Goal: Task Accomplishment & Management: Use online tool/utility

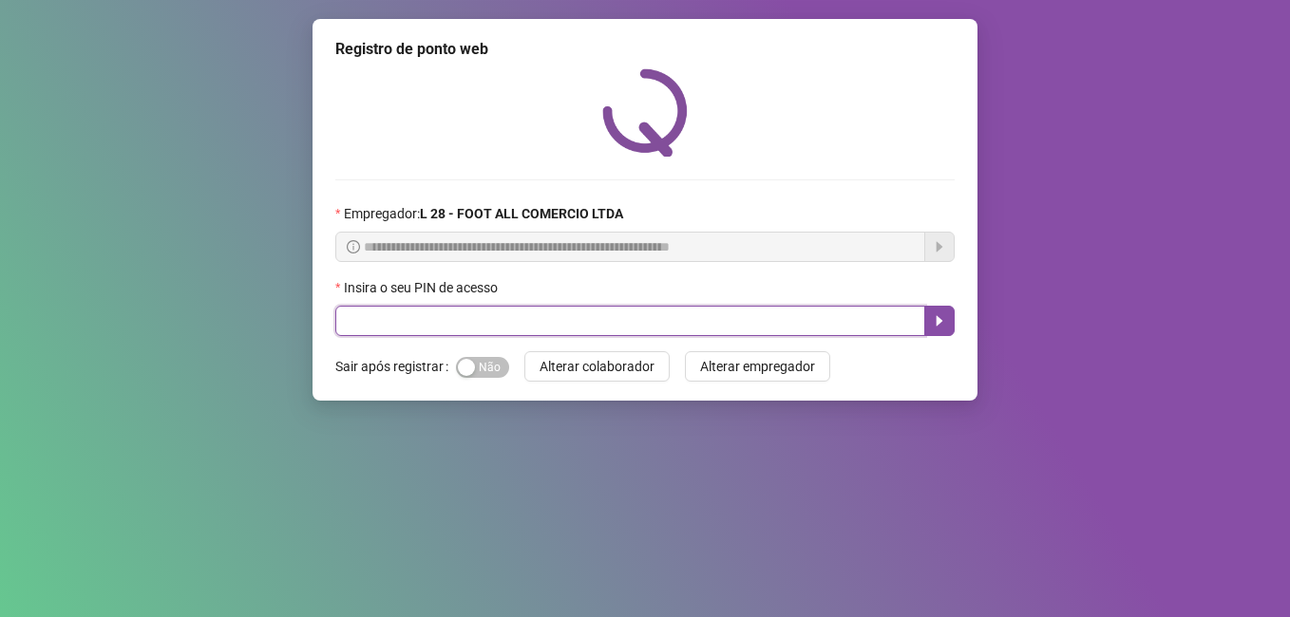
click at [481, 316] on input "text" at bounding box center [630, 321] width 590 height 30
type input "*****"
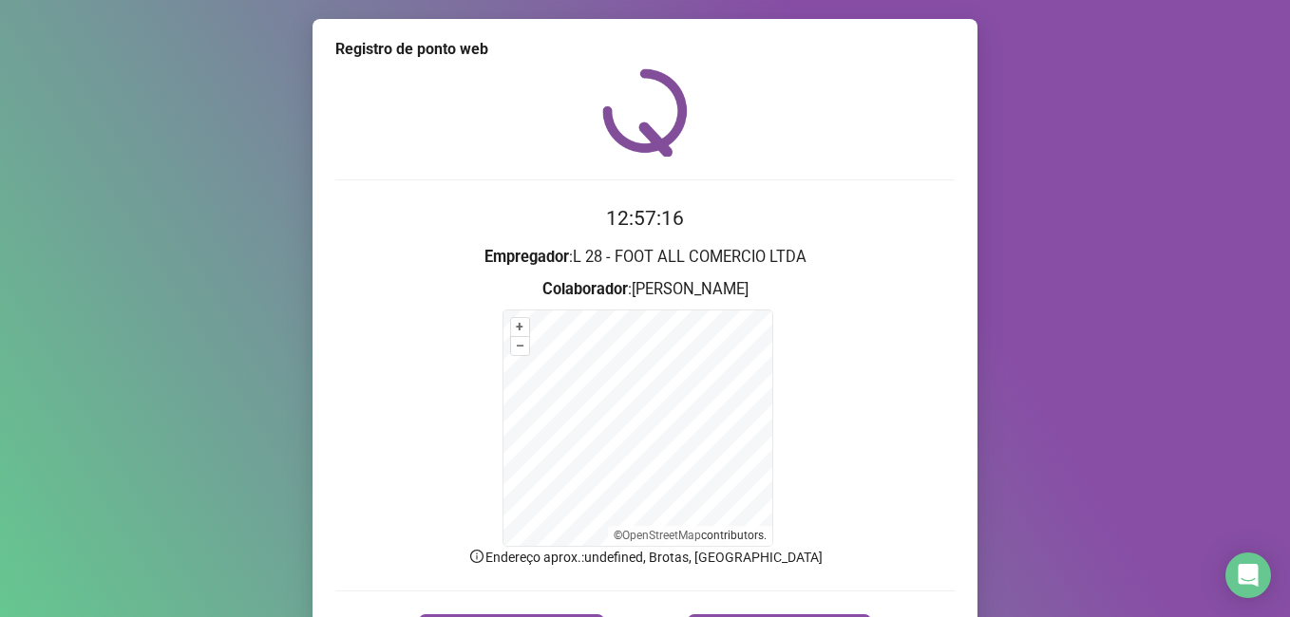
scroll to position [119, 0]
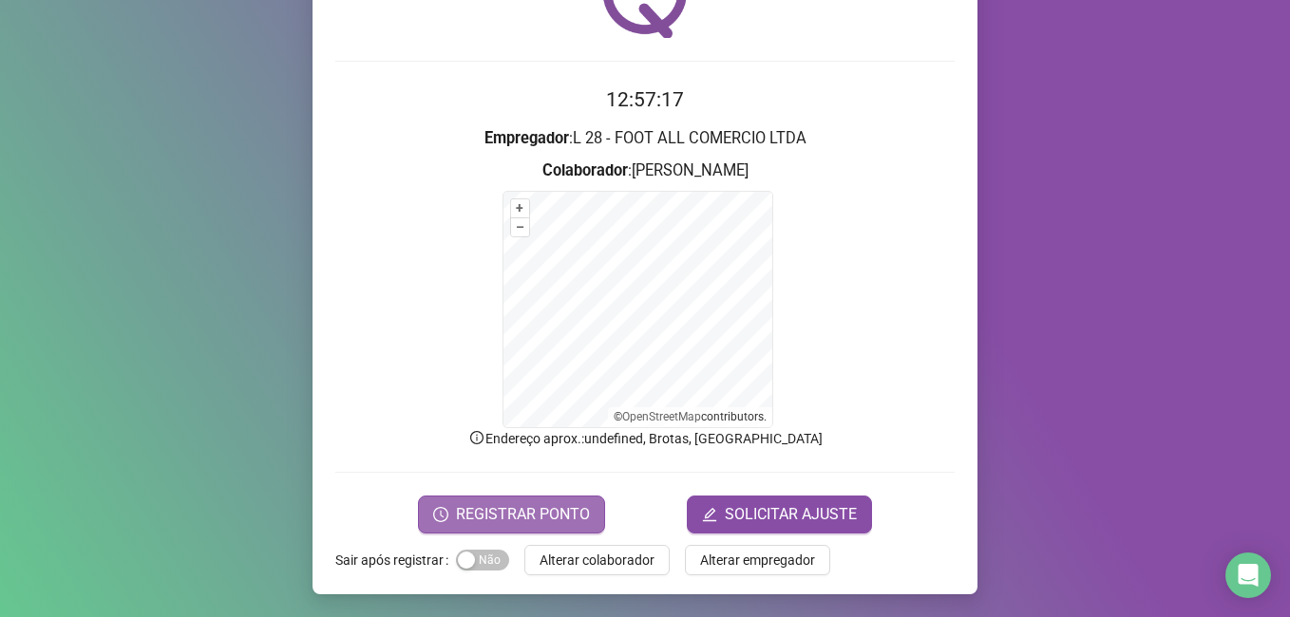
click at [519, 514] on span "REGISTRAR PONTO" at bounding box center [523, 514] width 134 height 23
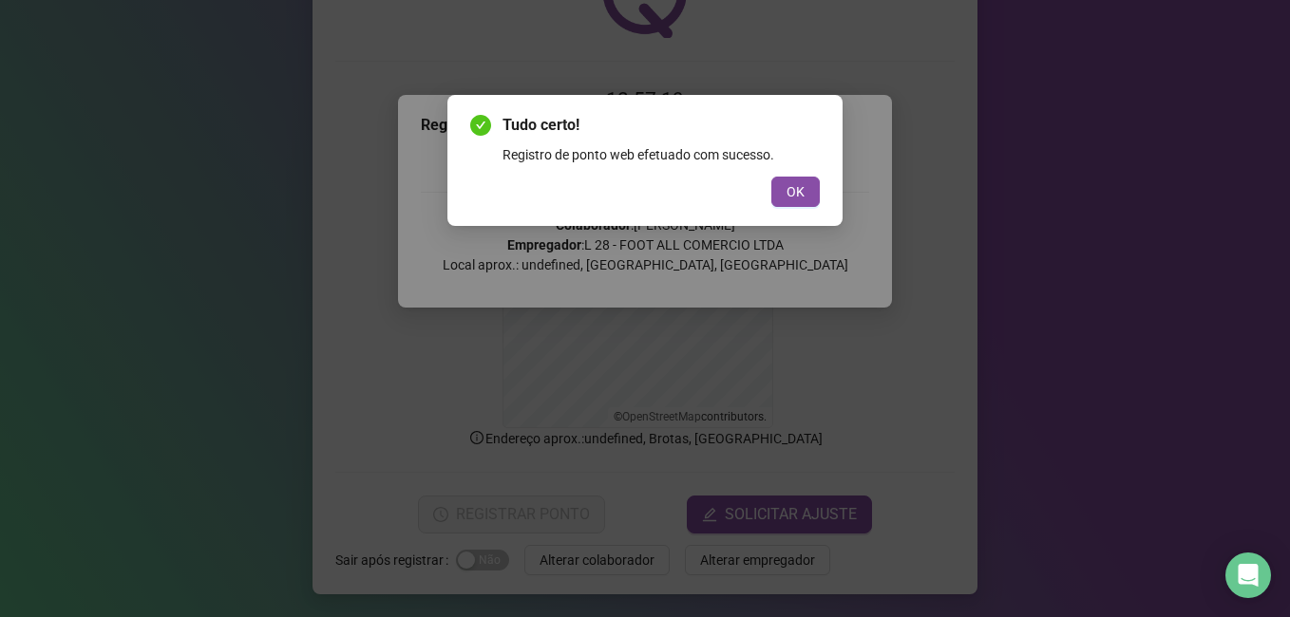
drag, startPoint x: 781, startPoint y: 188, endPoint x: 894, endPoint y: 153, distance: 118.3
click at [783, 187] on button "OK" at bounding box center [795, 192] width 48 height 30
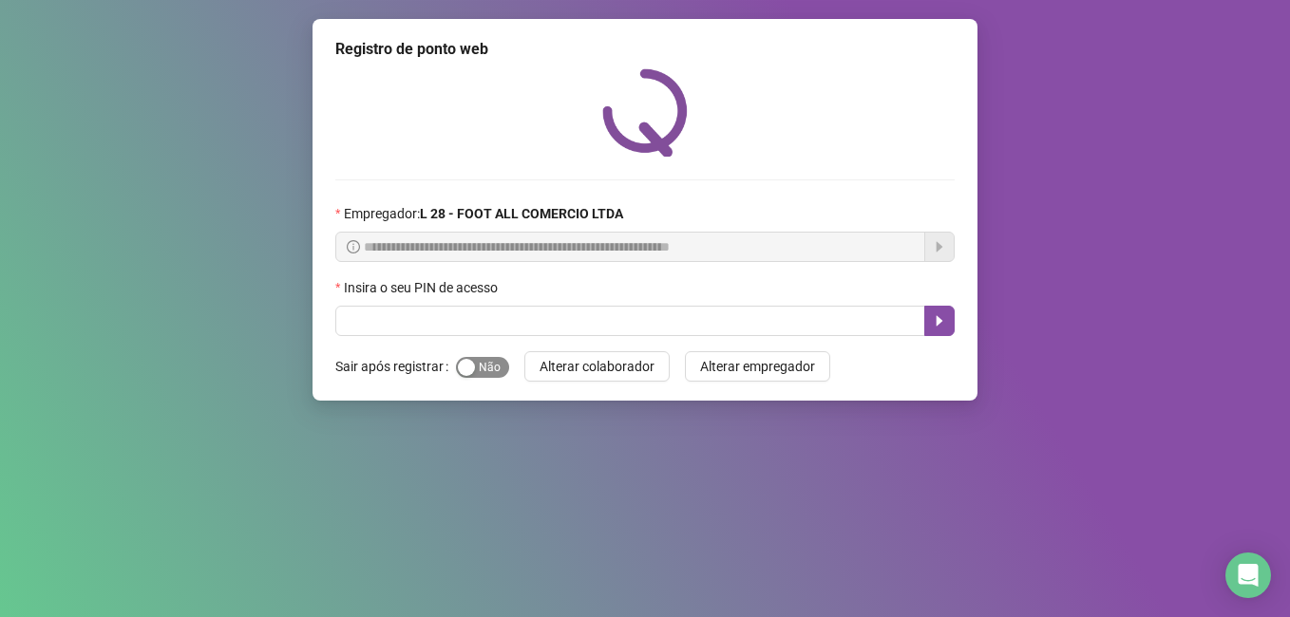
click at [488, 373] on span "Sim Não" at bounding box center [482, 367] width 53 height 21
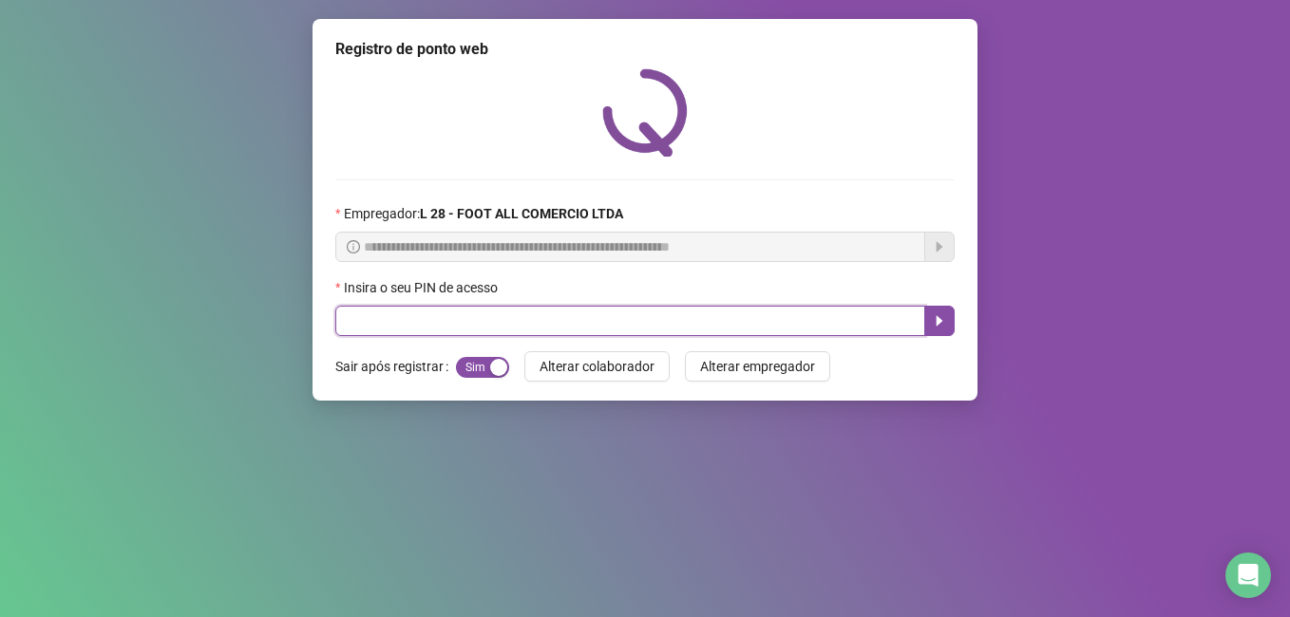
drag, startPoint x: 562, startPoint y: 321, endPoint x: 574, endPoint y: 310, distance: 16.1
click at [564, 318] on input "text" at bounding box center [630, 321] width 590 height 30
type input "*****"
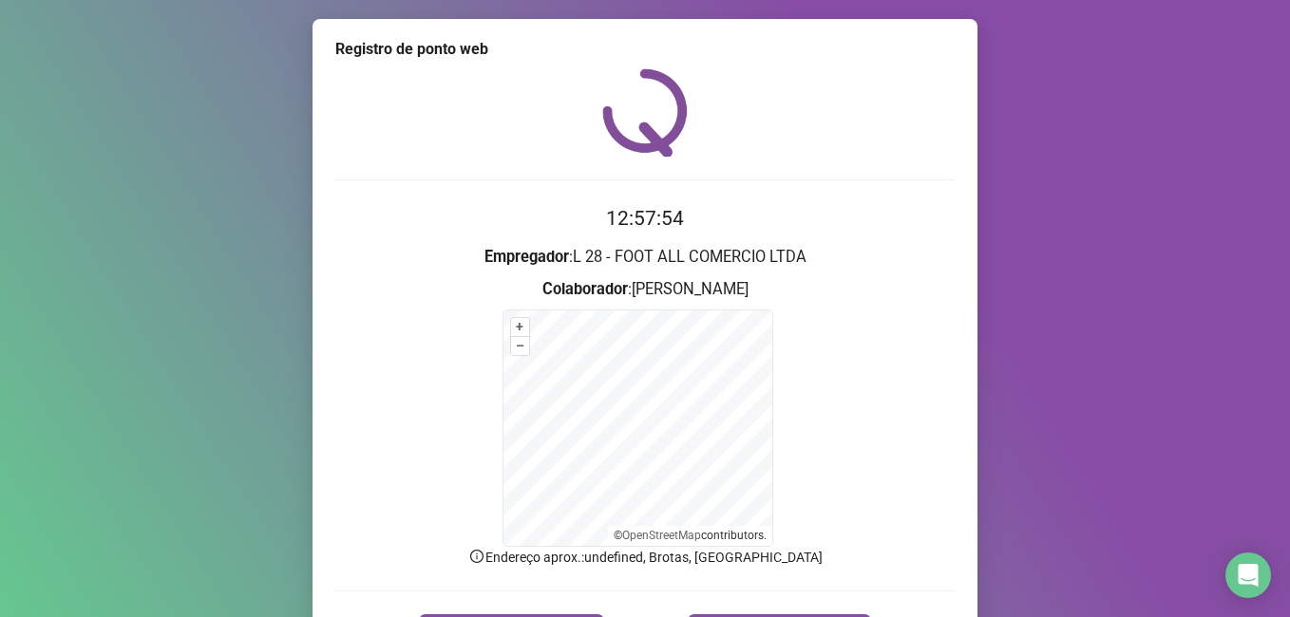
scroll to position [119, 0]
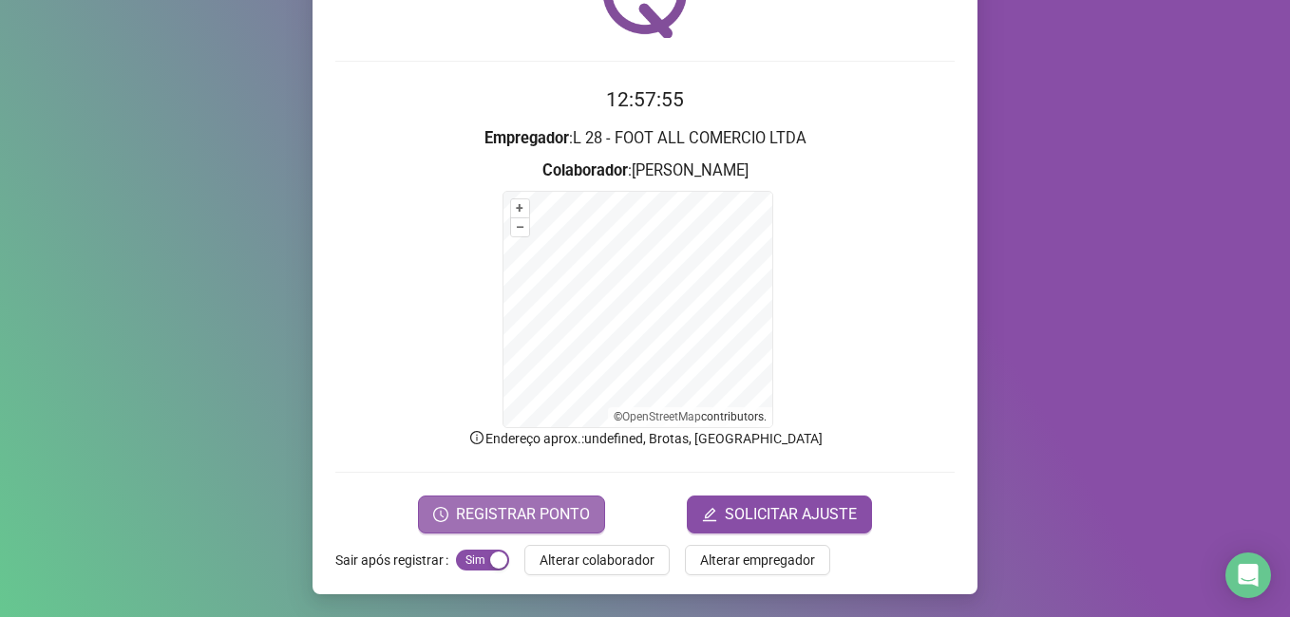
click at [556, 501] on button "REGISTRAR PONTO" at bounding box center [511, 515] width 187 height 38
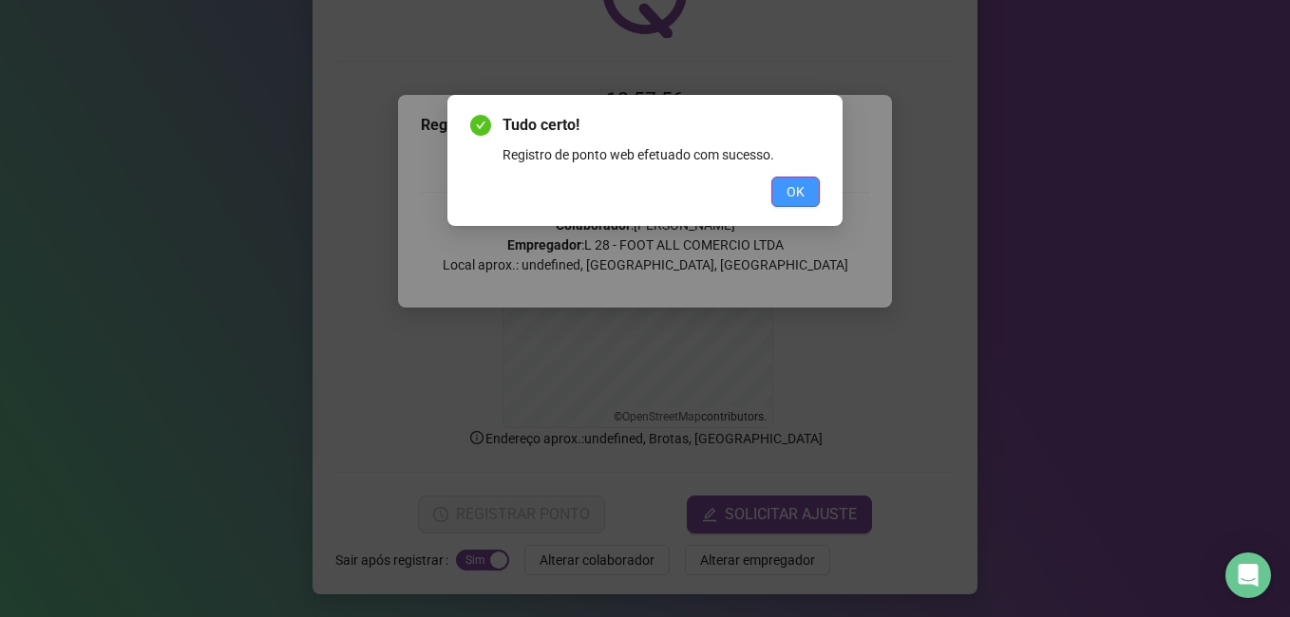
click at [801, 195] on span "OK" at bounding box center [795, 191] width 18 height 21
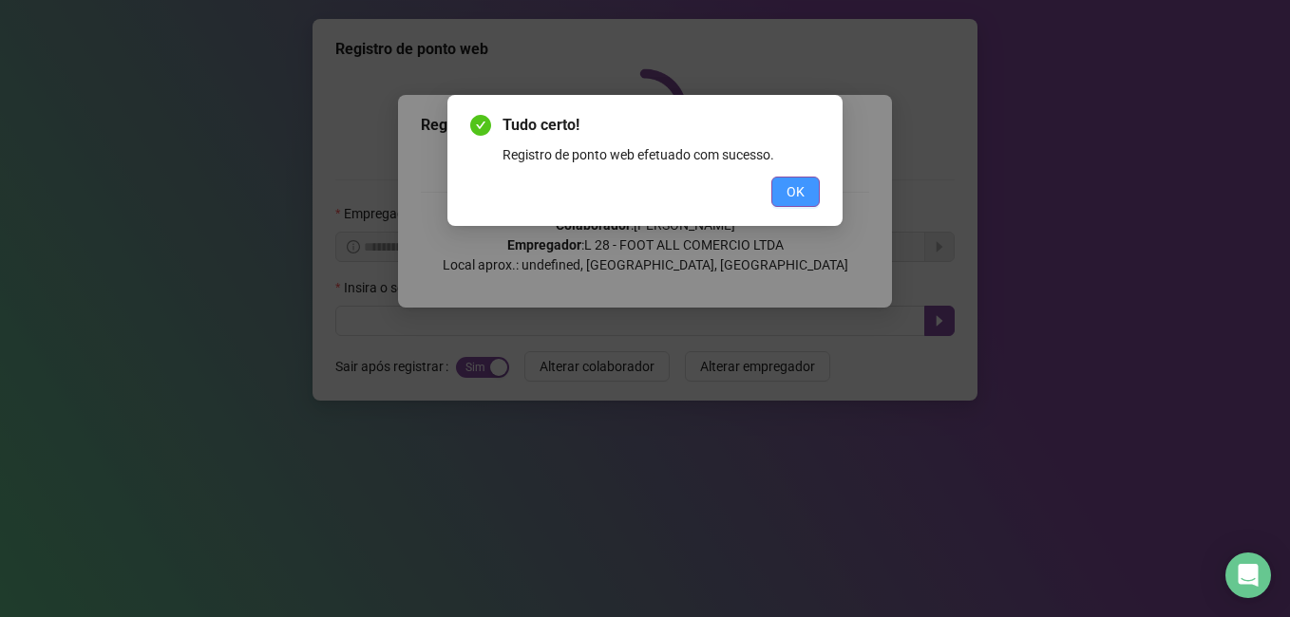
scroll to position [0, 0]
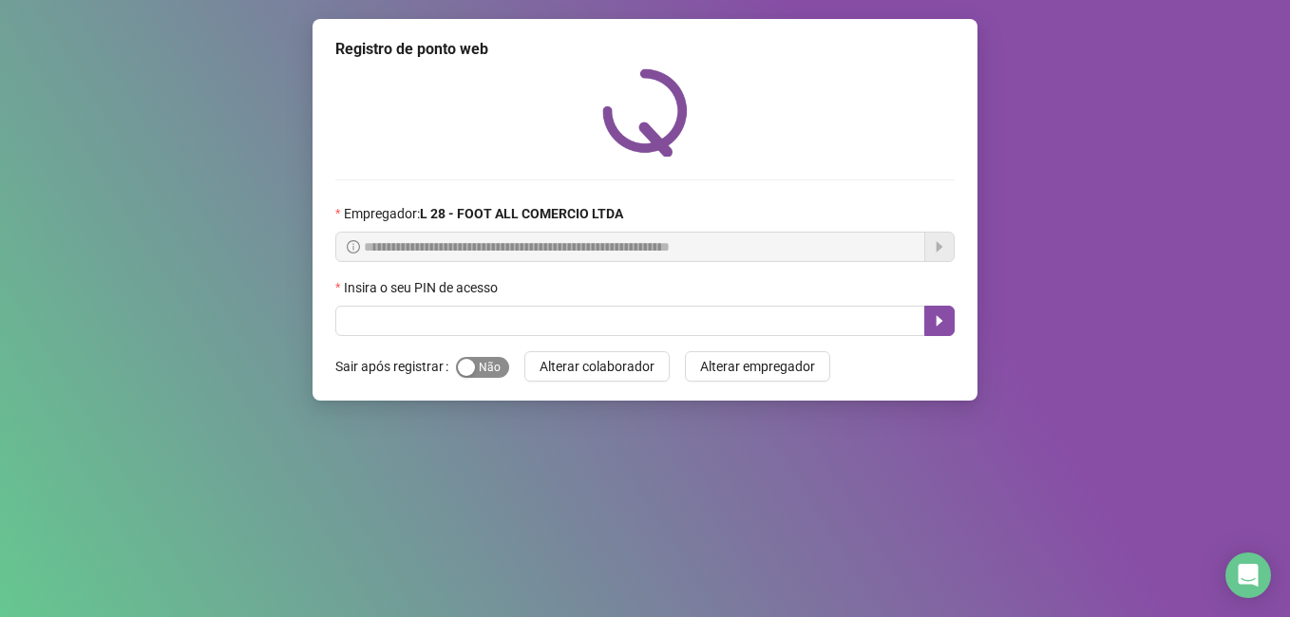
click at [486, 364] on span "Sim Não" at bounding box center [482, 367] width 53 height 21
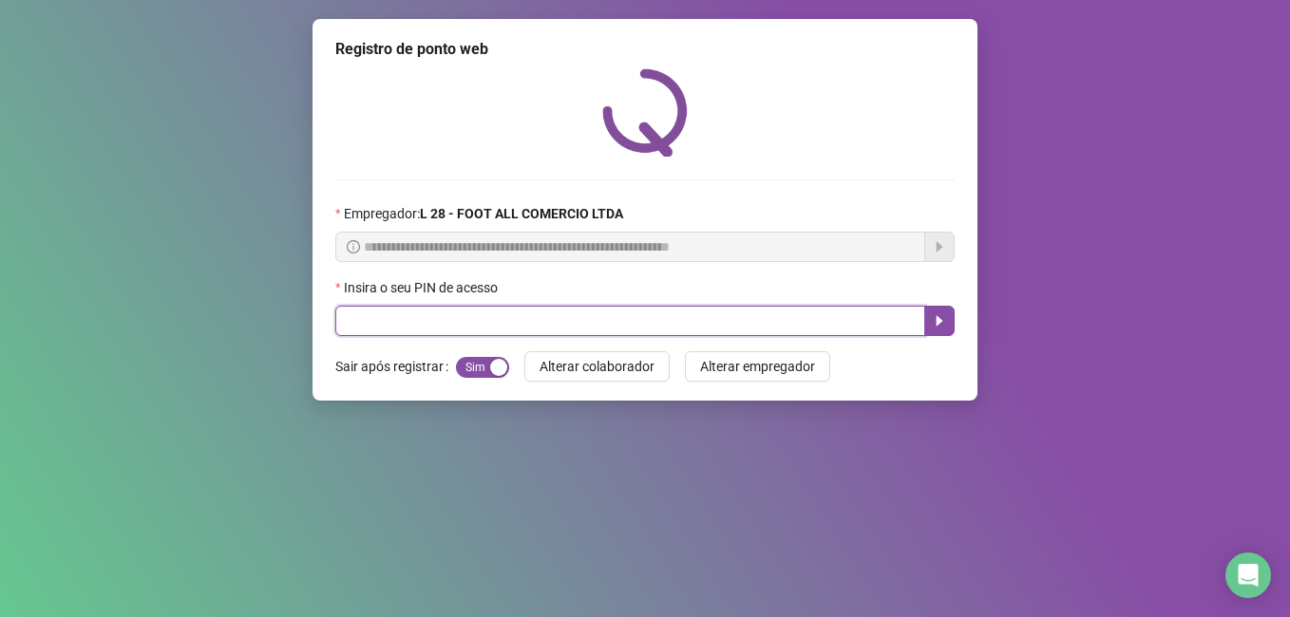
click at [512, 323] on input "text" at bounding box center [630, 321] width 590 height 30
type input "*****"
click at [530, 322] on input "*****" at bounding box center [630, 321] width 590 height 30
drag, startPoint x: 941, startPoint y: 320, endPoint x: 933, endPoint y: 326, distance: 10.3
click at [941, 321] on icon "caret-right" at bounding box center [939, 320] width 15 height 15
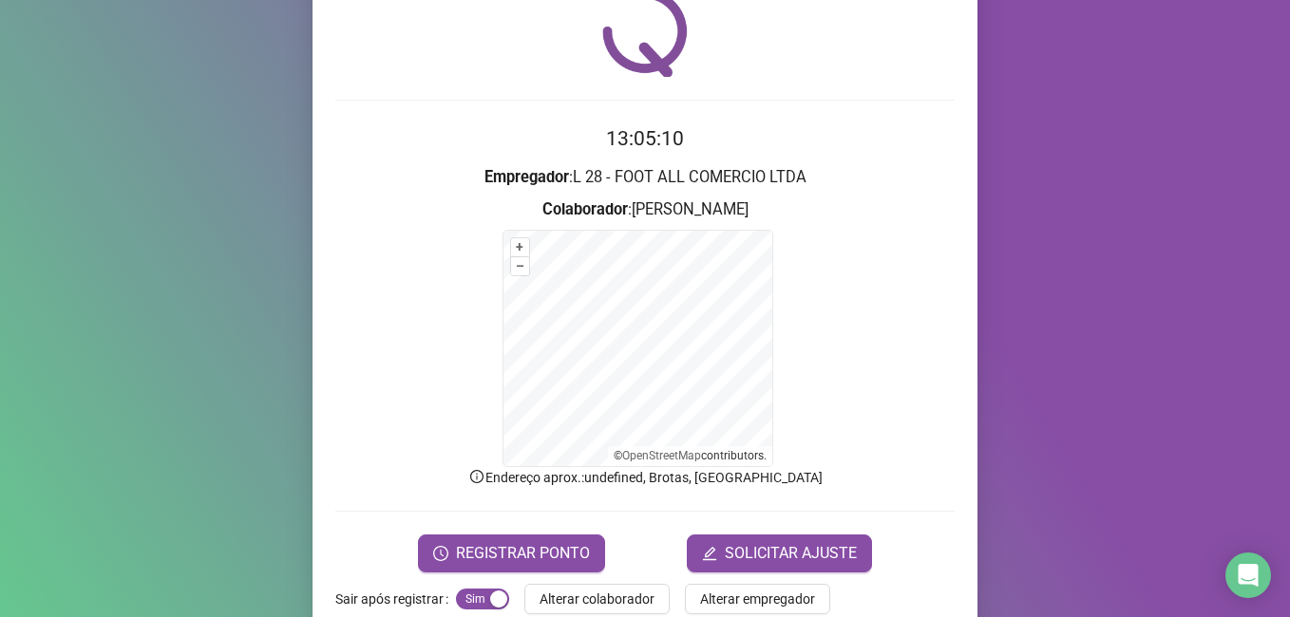
scroll to position [119, 0]
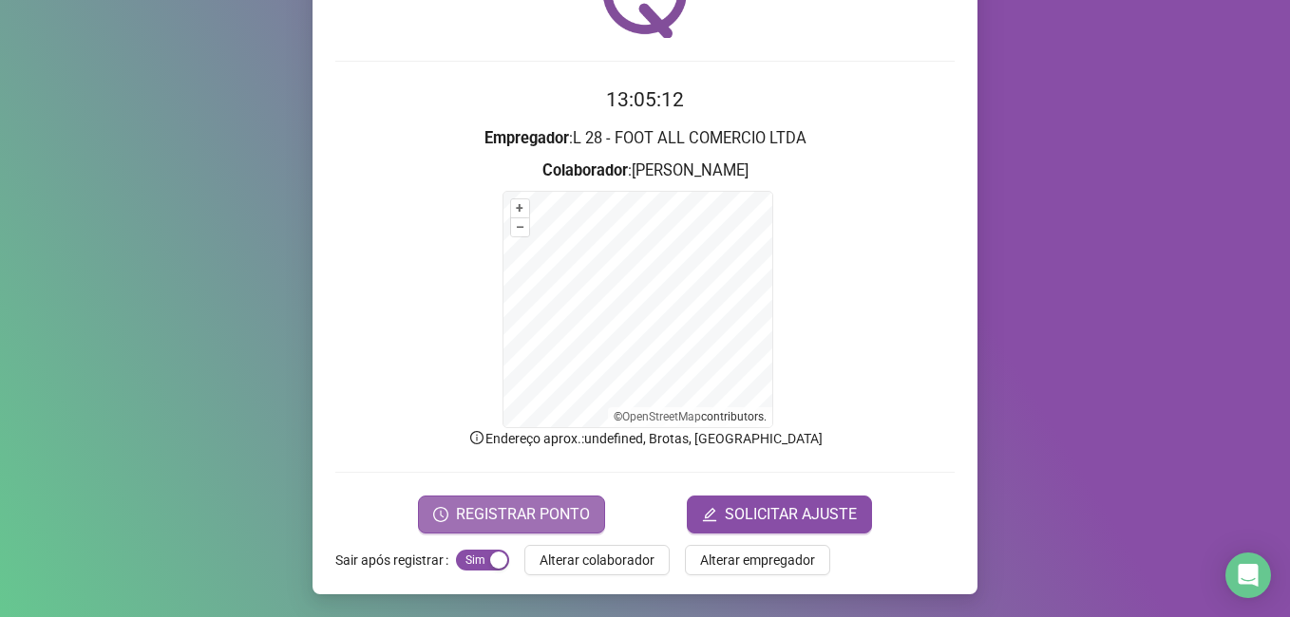
click at [477, 518] on span "REGISTRAR PONTO" at bounding box center [523, 514] width 134 height 23
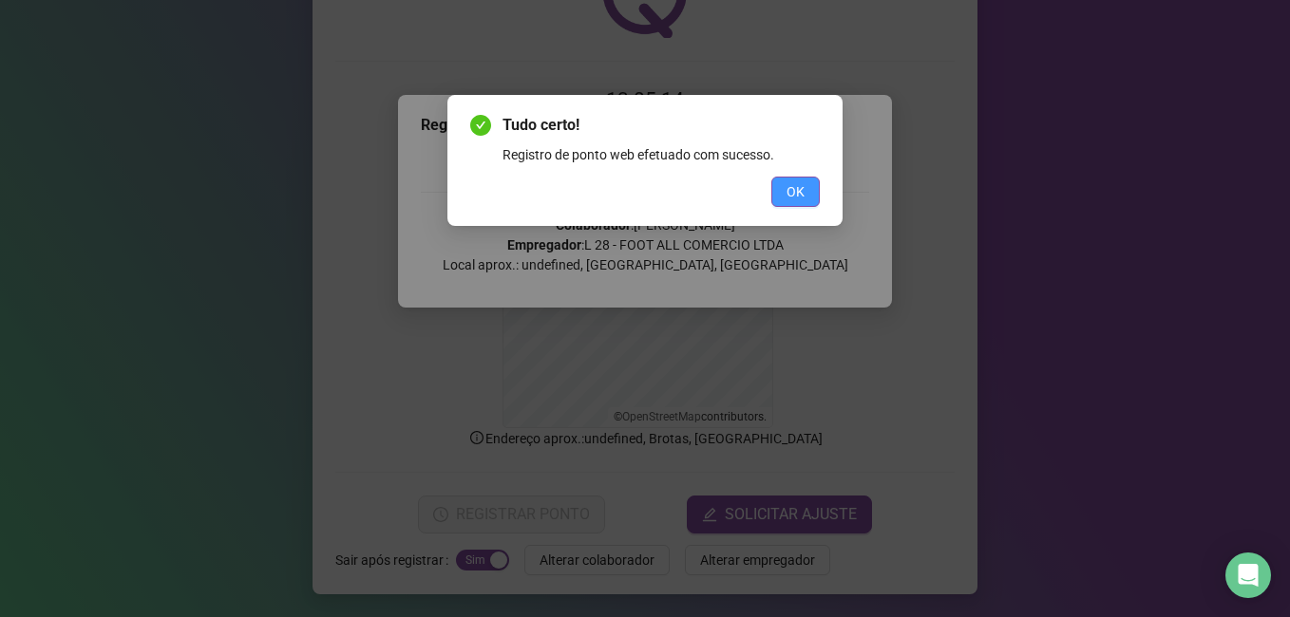
click at [804, 189] on button "OK" at bounding box center [795, 192] width 48 height 30
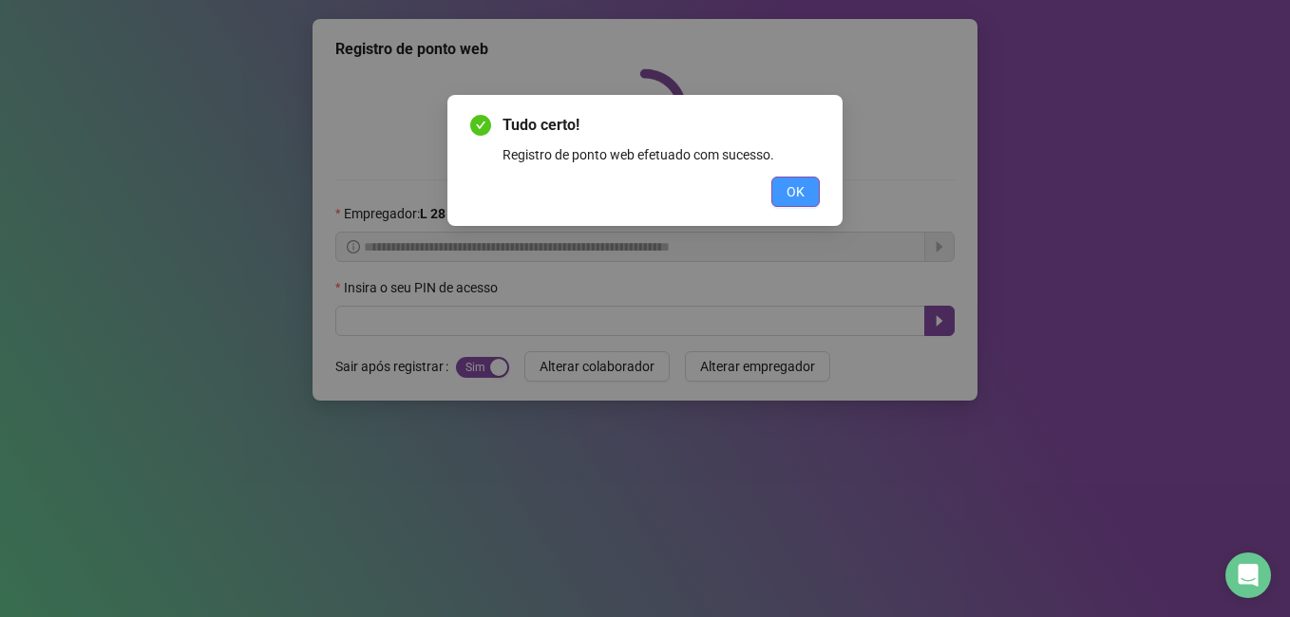
scroll to position [0, 0]
